Goal: Transaction & Acquisition: Purchase product/service

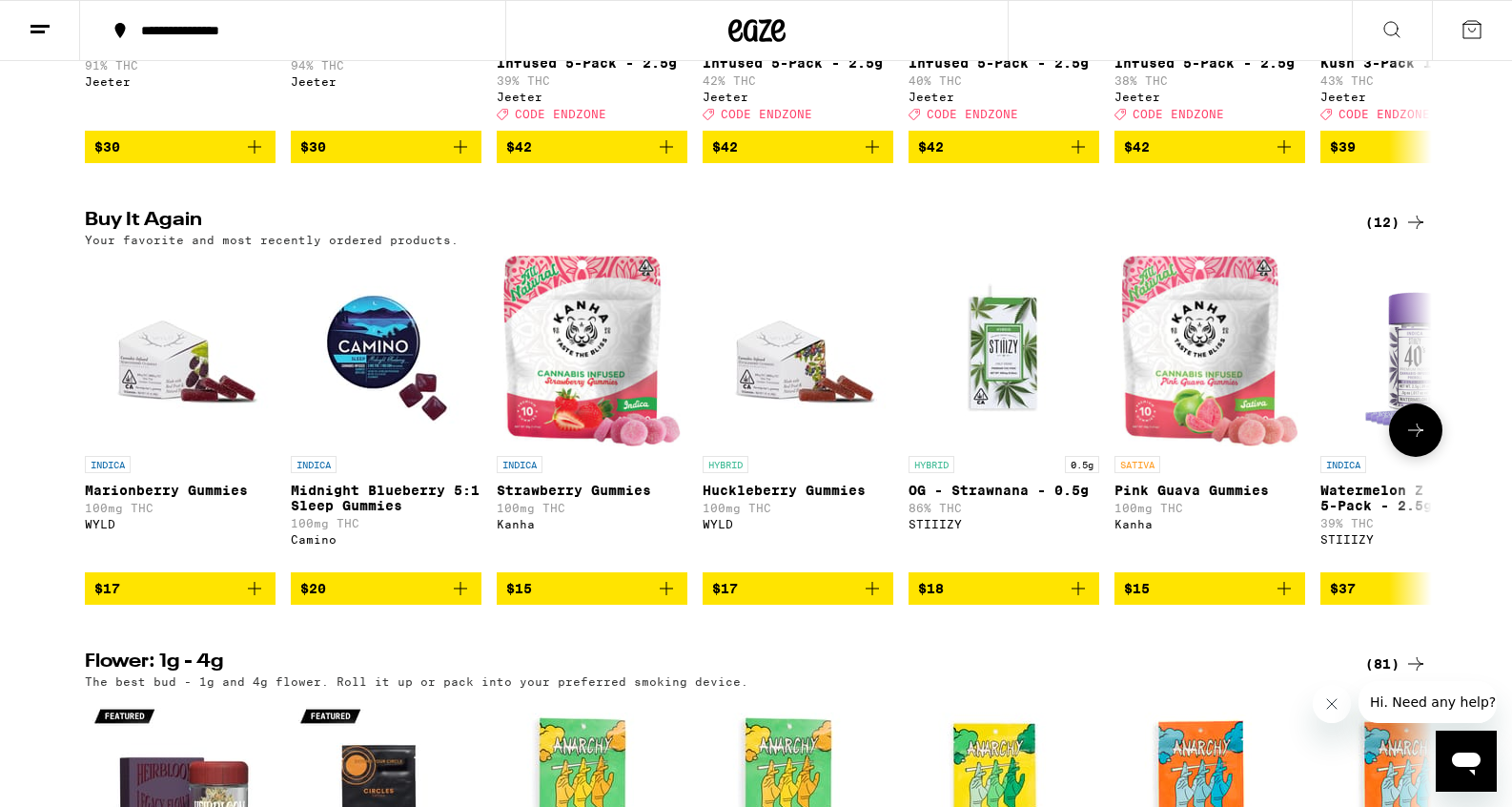
scroll to position [961, 0]
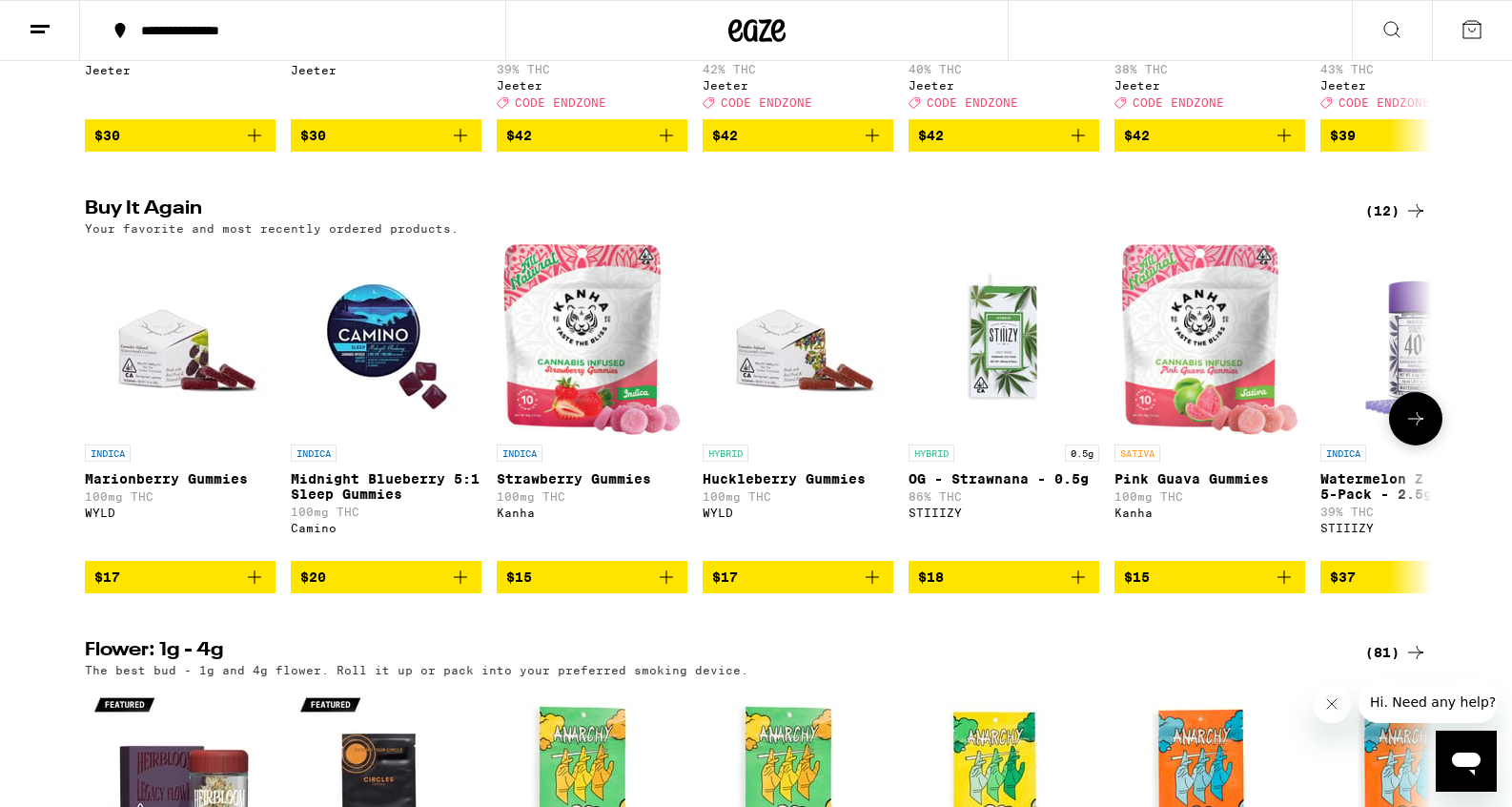
click at [258, 588] on icon "Add to bag" at bounding box center [255, 576] width 23 height 23
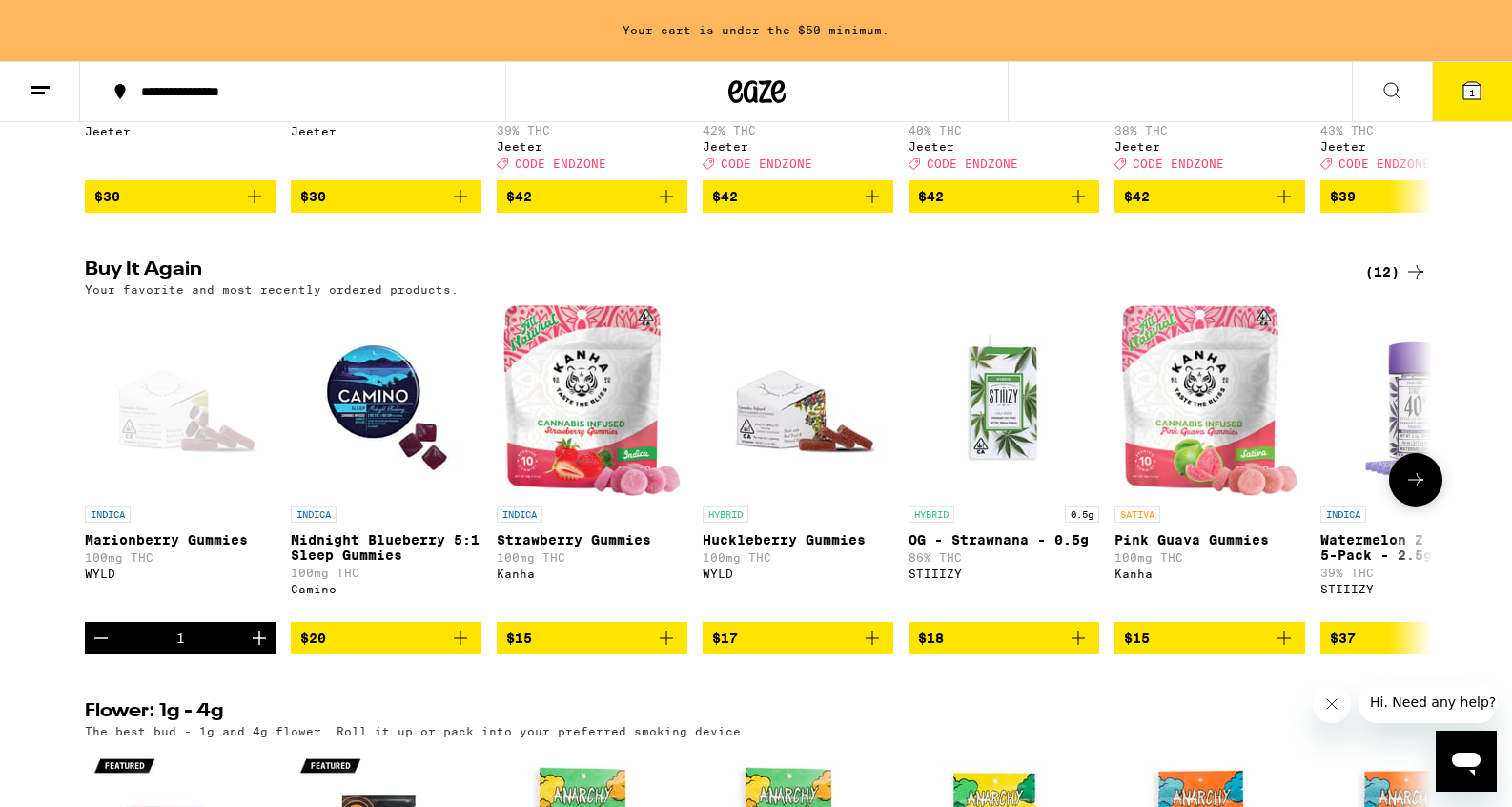
scroll to position [1022, 0]
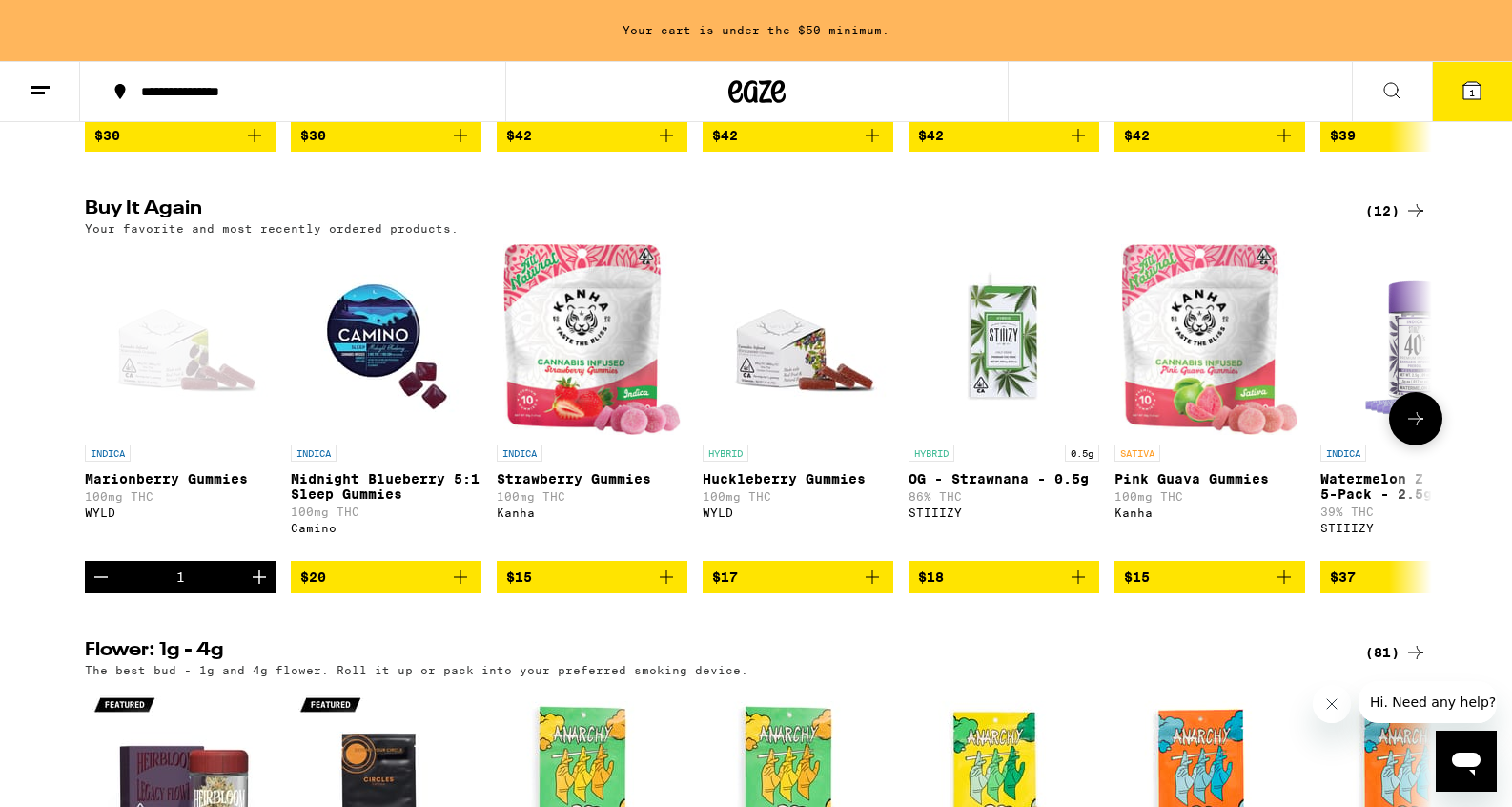
click at [258, 588] on icon "Increment" at bounding box center [259, 576] width 23 height 23
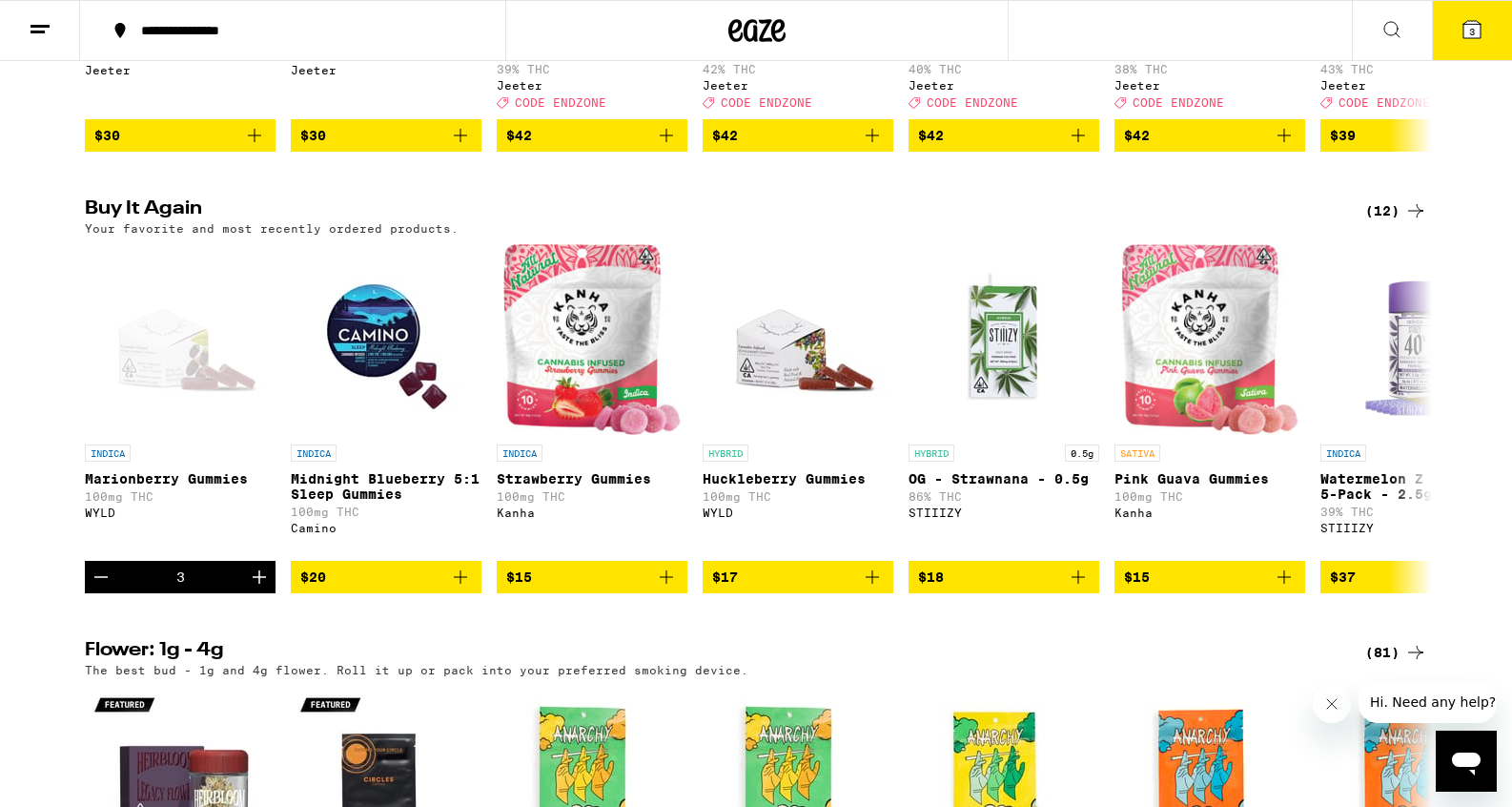
click at [1466, 28] on icon at bounding box center [1472, 30] width 17 height 17
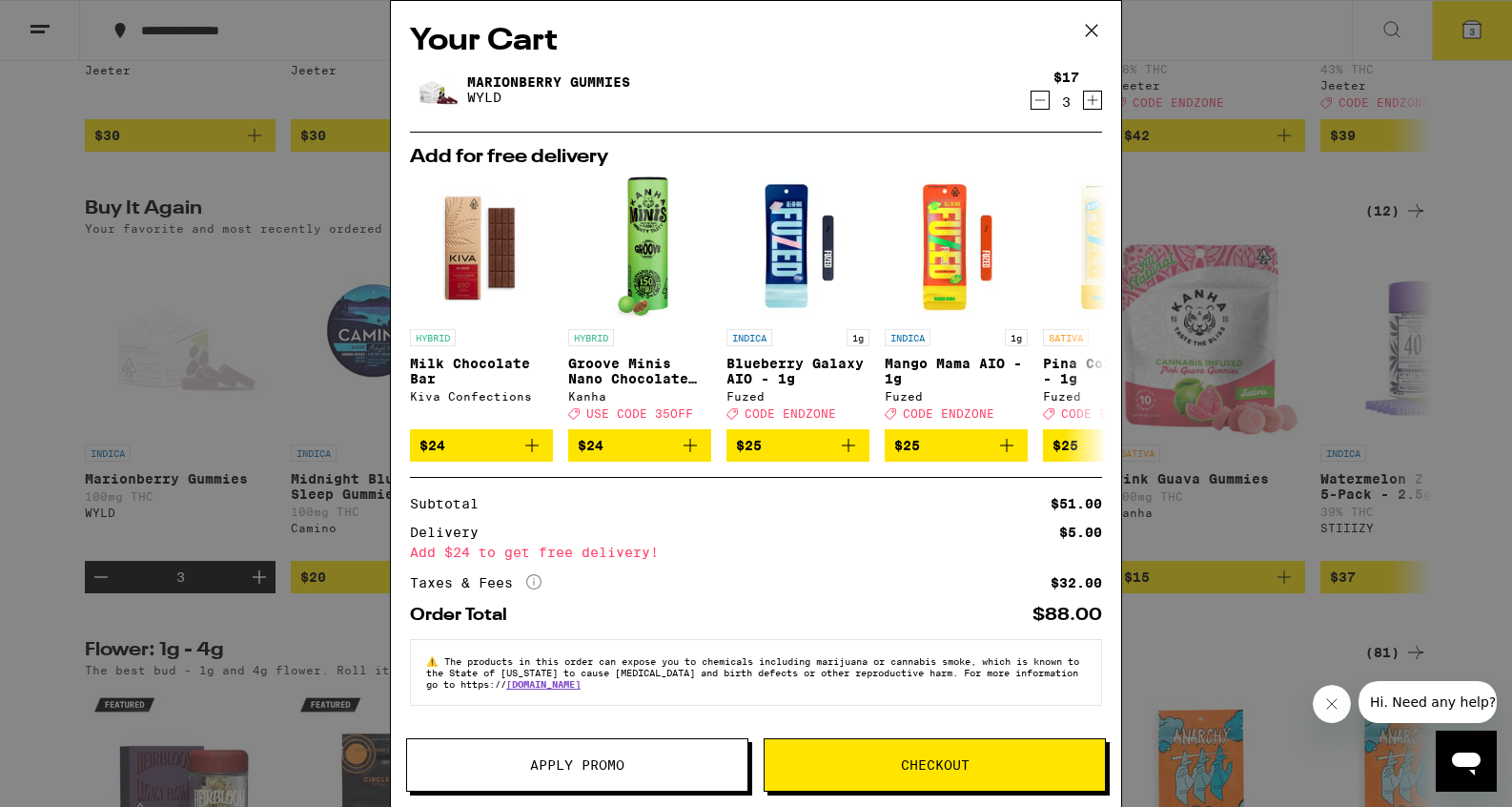
click at [850, 785] on button "Checkout" at bounding box center [935, 765] width 342 height 54
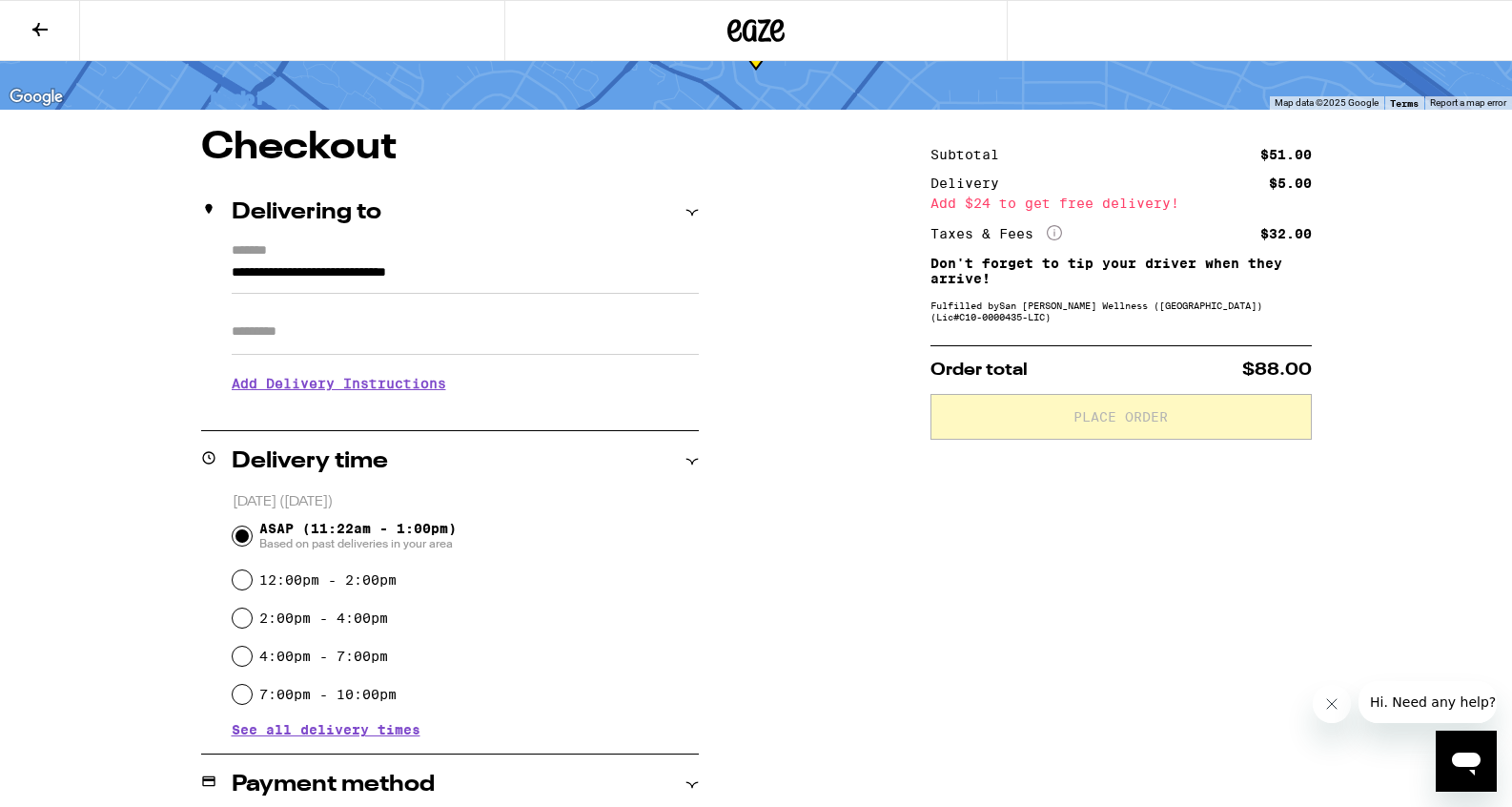
scroll to position [165, 0]
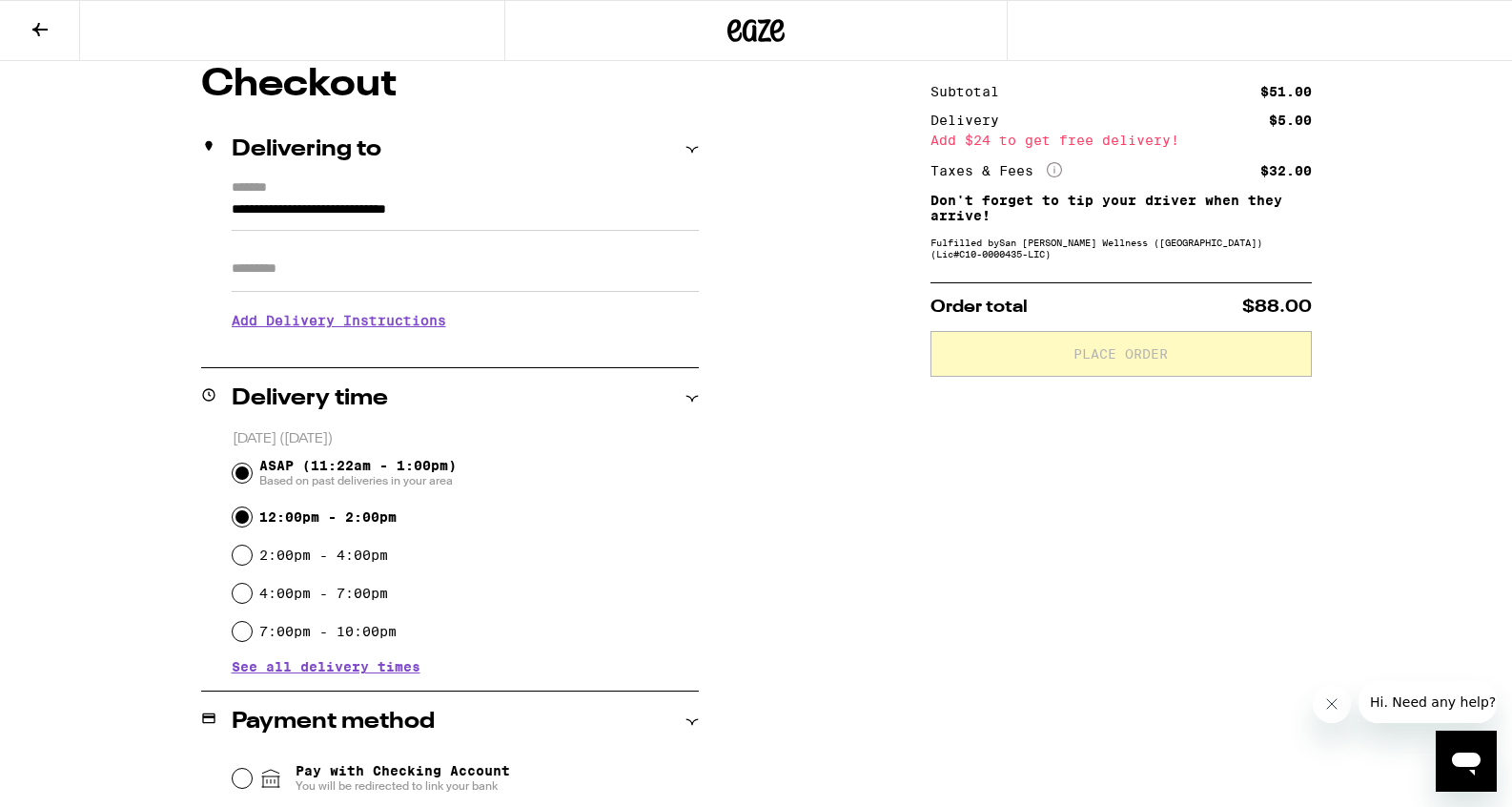
click at [237, 523] on input "12:00pm - 2:00pm" at bounding box center [242, 517] width 19 height 19
radio input "true"
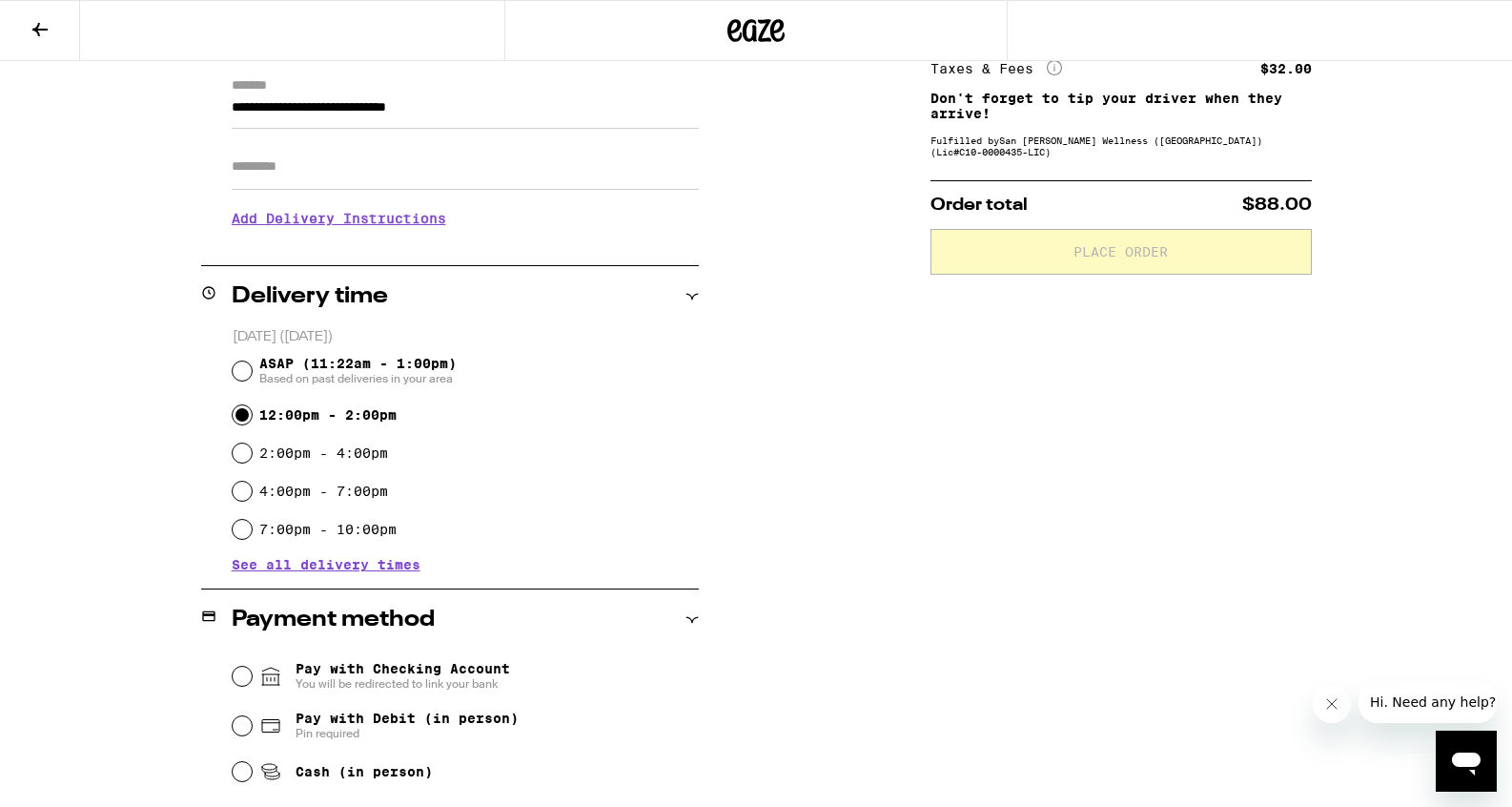
scroll to position [404, 0]
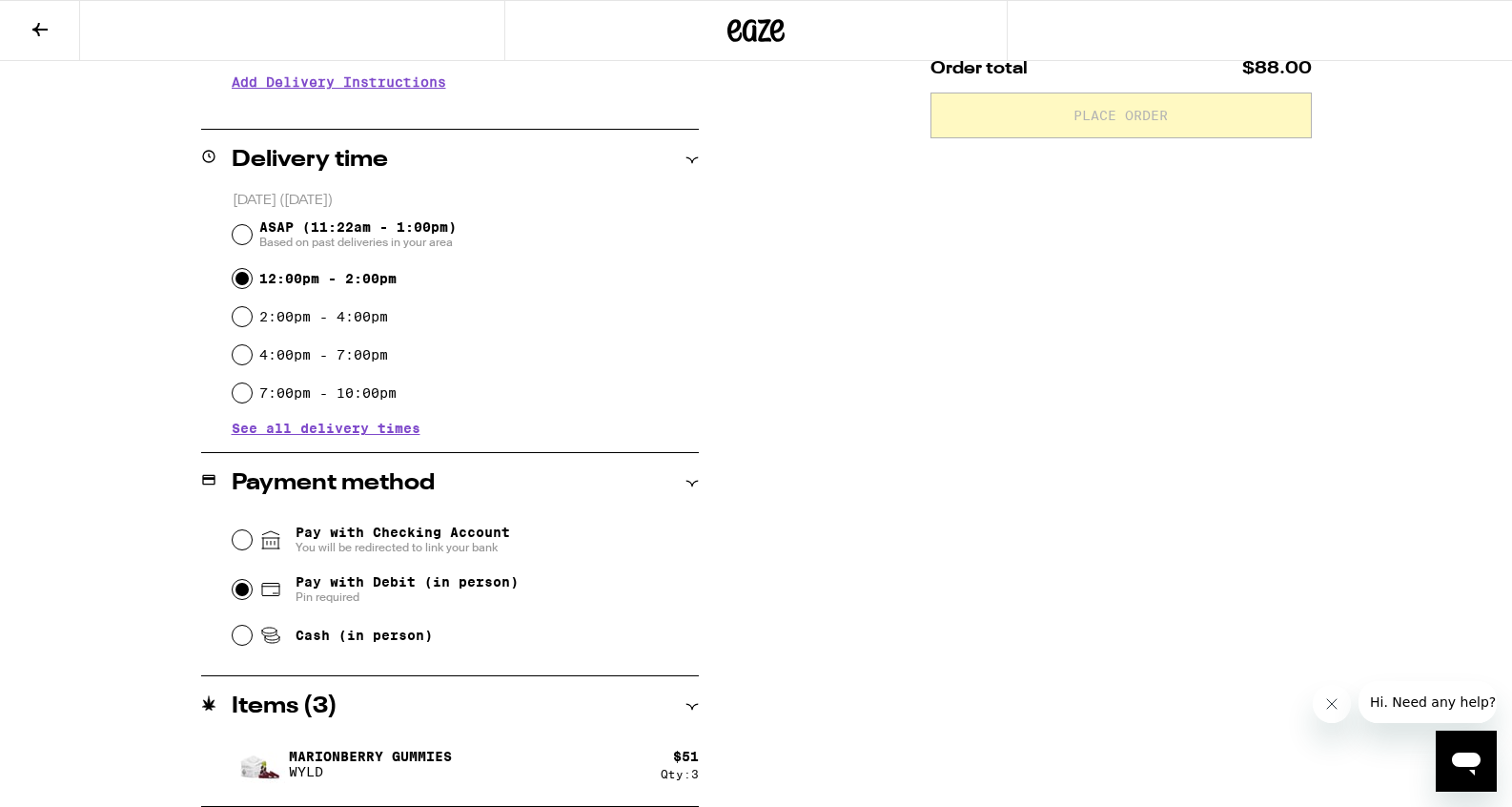
click at [238, 592] on input "Pay with Debit (in person) Pin required" at bounding box center [242, 589] width 19 height 19
radio input "true"
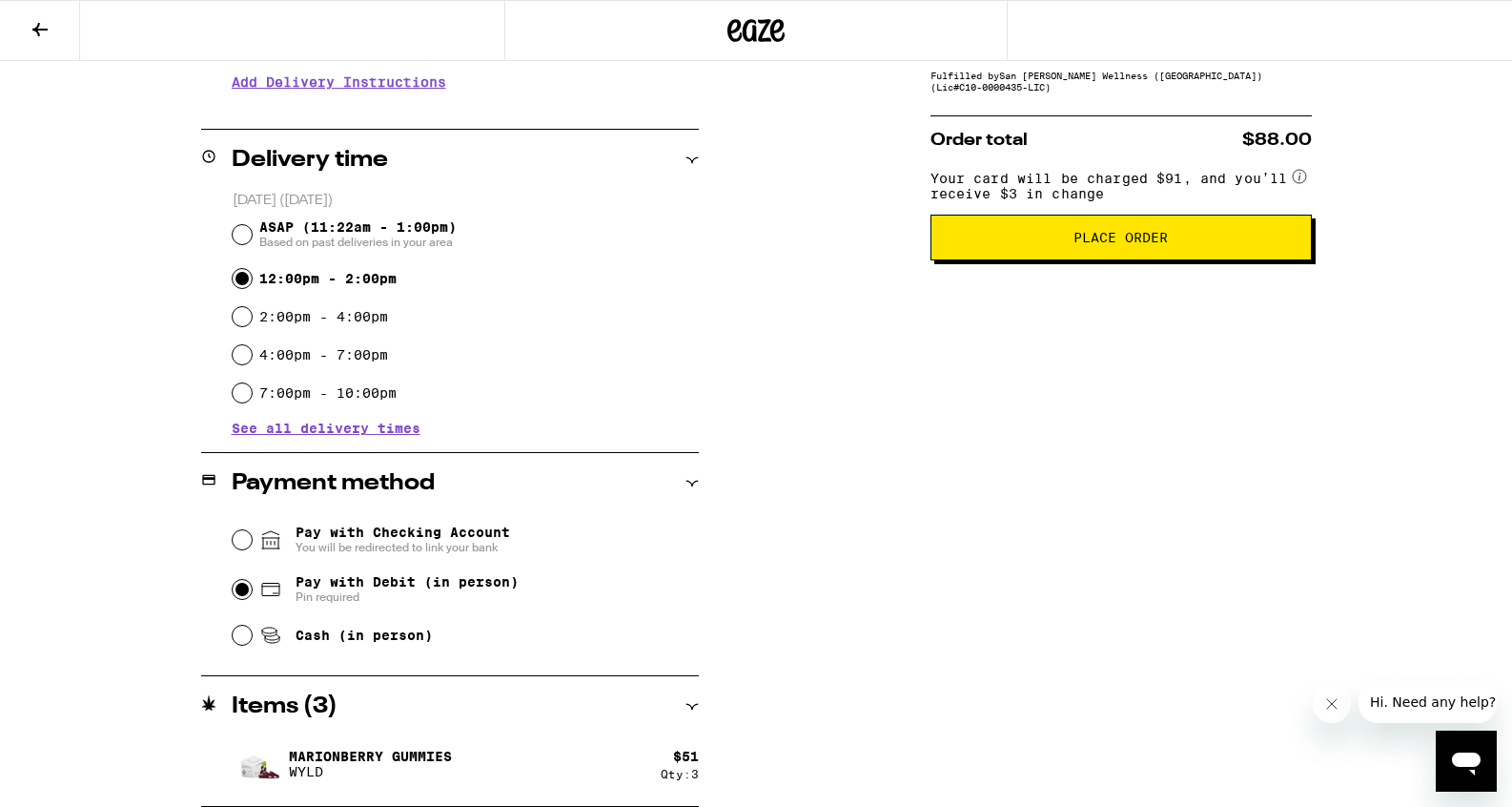
click at [1137, 244] on span "Place Order" at bounding box center [1120, 237] width 94 height 13
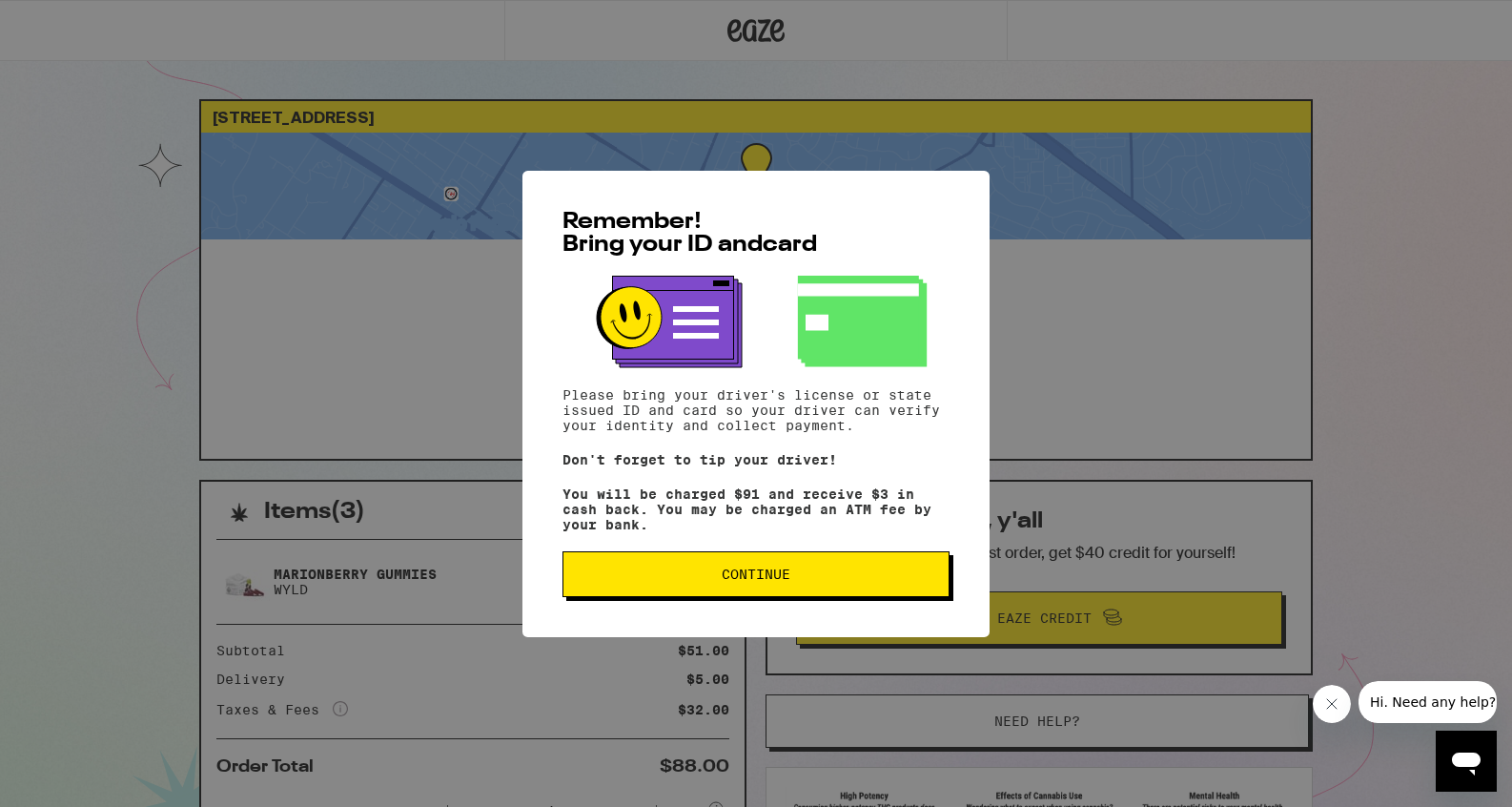
click at [705, 589] on button "Continue" at bounding box center [755, 575] width 387 height 46
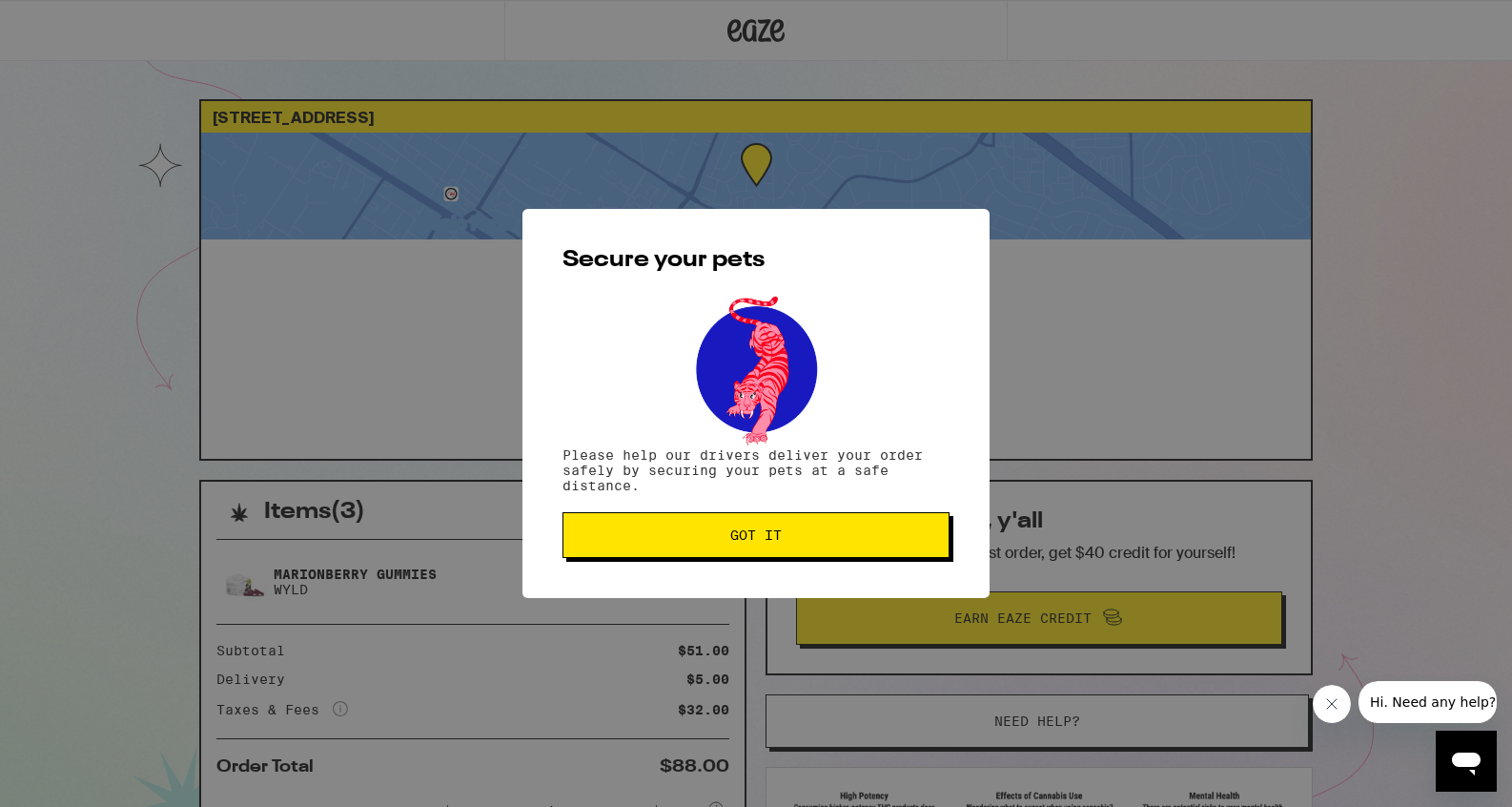
click at [711, 552] on button "Got it" at bounding box center [755, 535] width 387 height 46
